Goal: Information Seeking & Learning: Learn about a topic

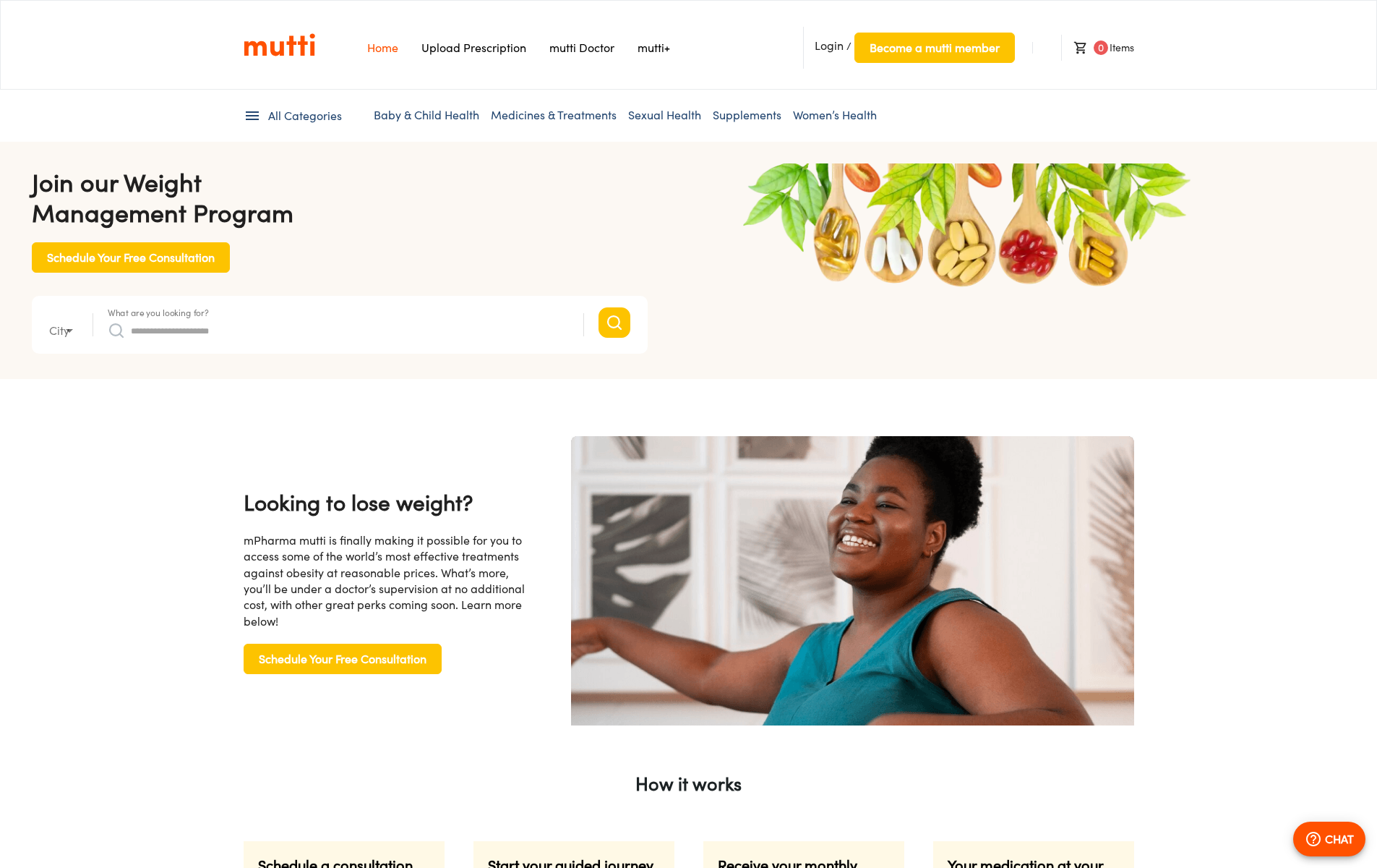
type input "*"
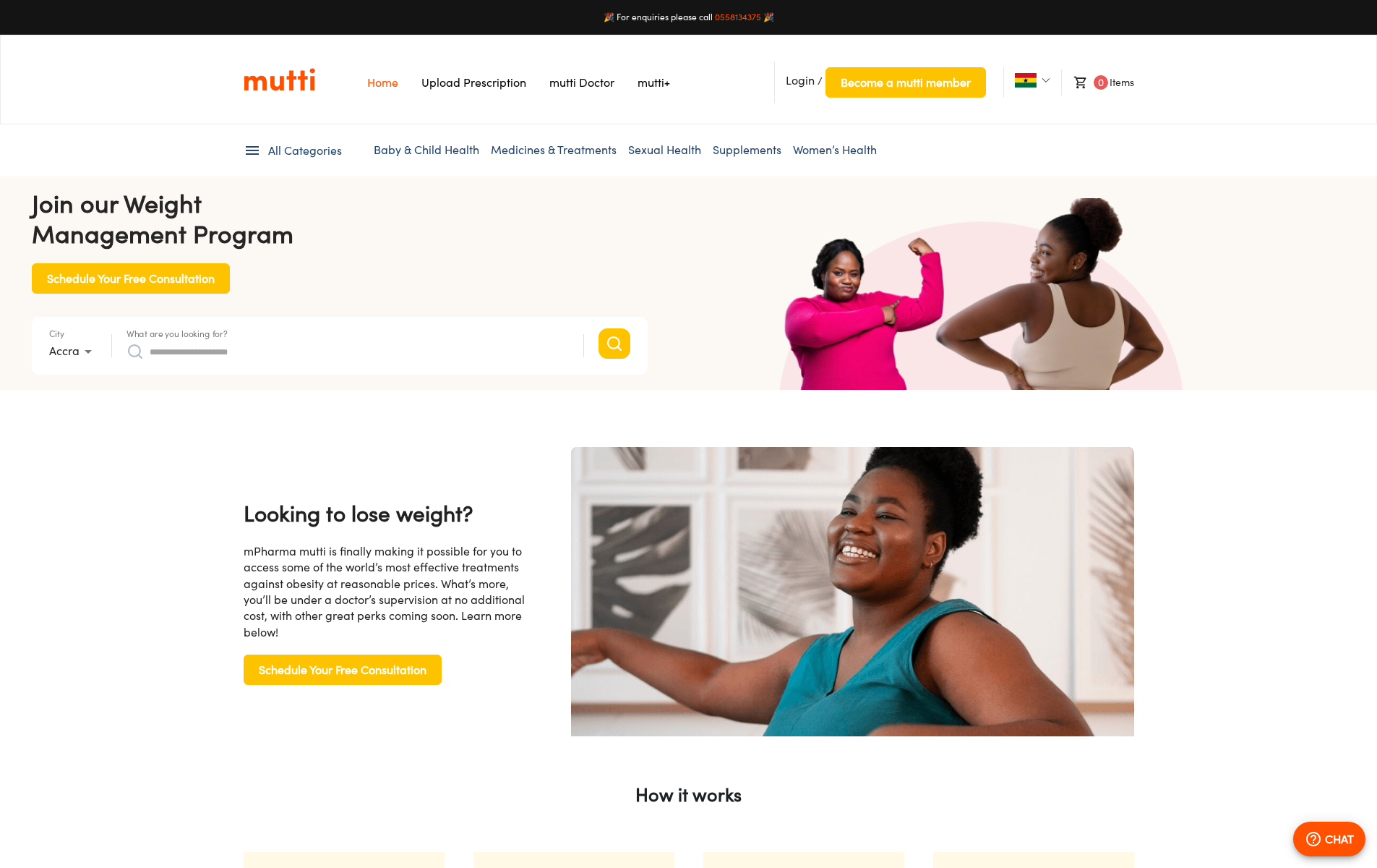
scroll to position [0, 1880]
